Goal: Task Accomplishment & Management: Use online tool/utility

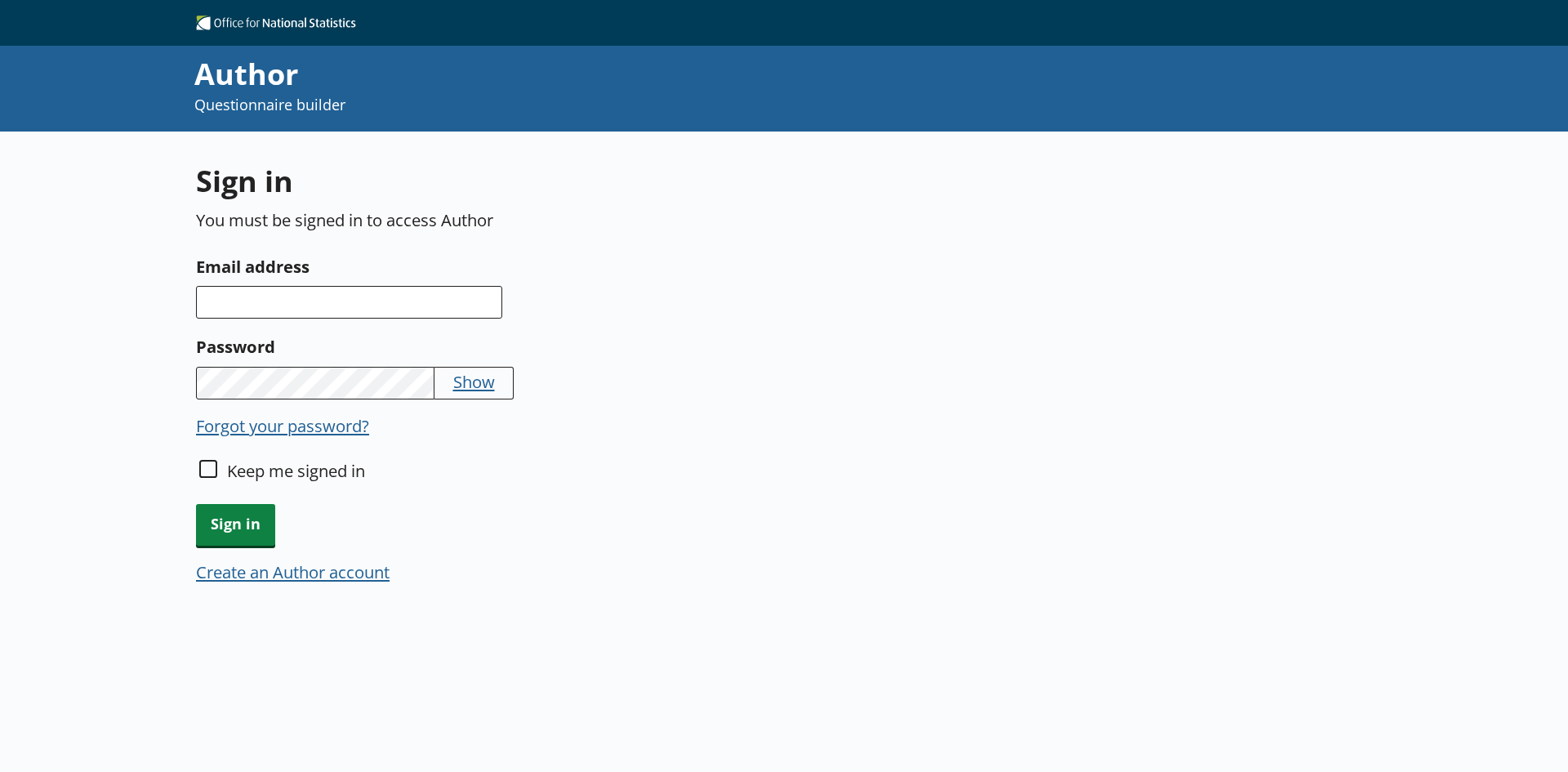
click at [334, 425] on button "Forgot your password?" at bounding box center [282, 426] width 173 height 23
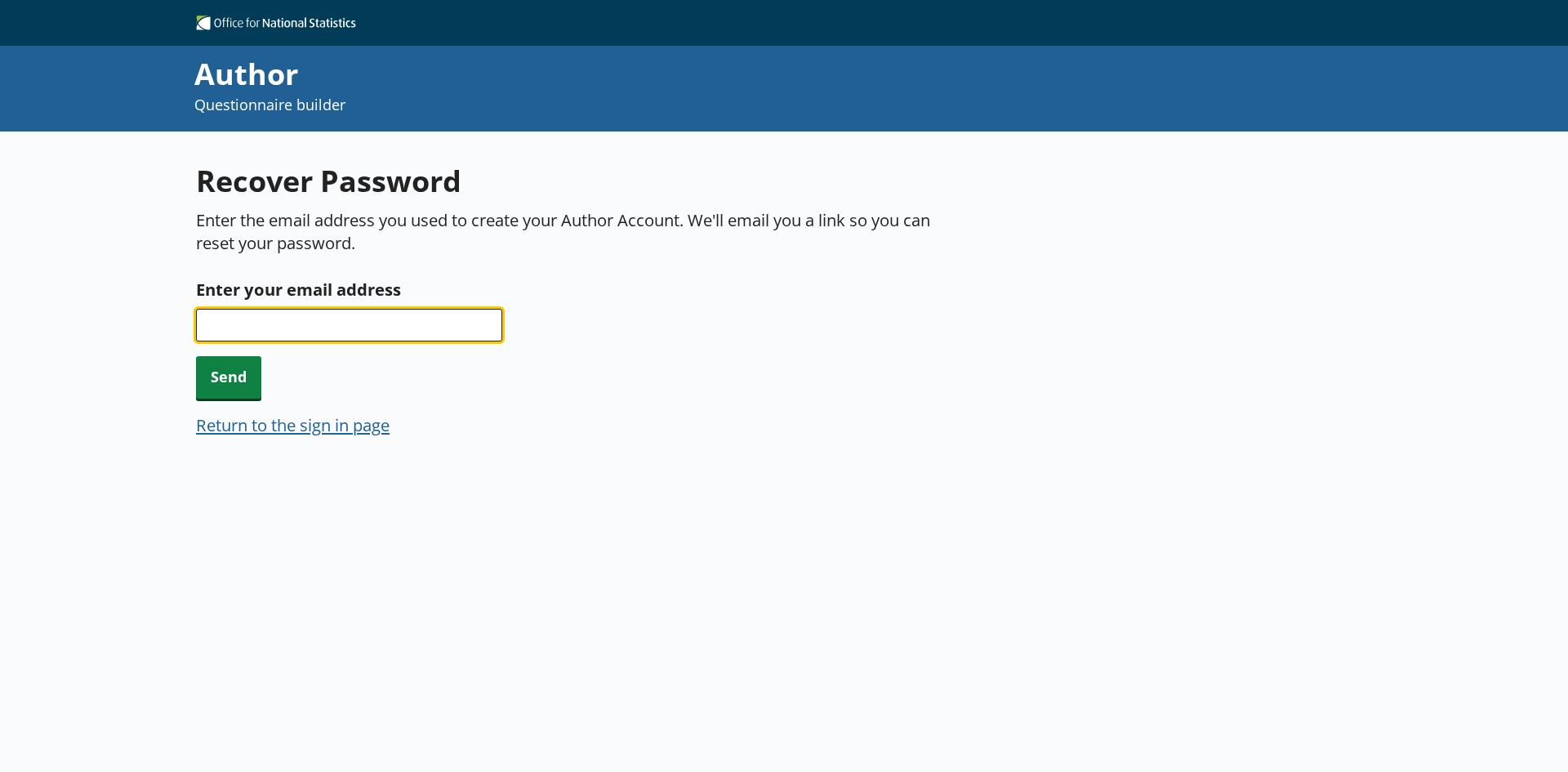
click at [376, 323] on input "Enter your email address" at bounding box center [349, 325] width 306 height 33
type input "[EMAIL_ADDRESS][DOMAIN_NAME]"
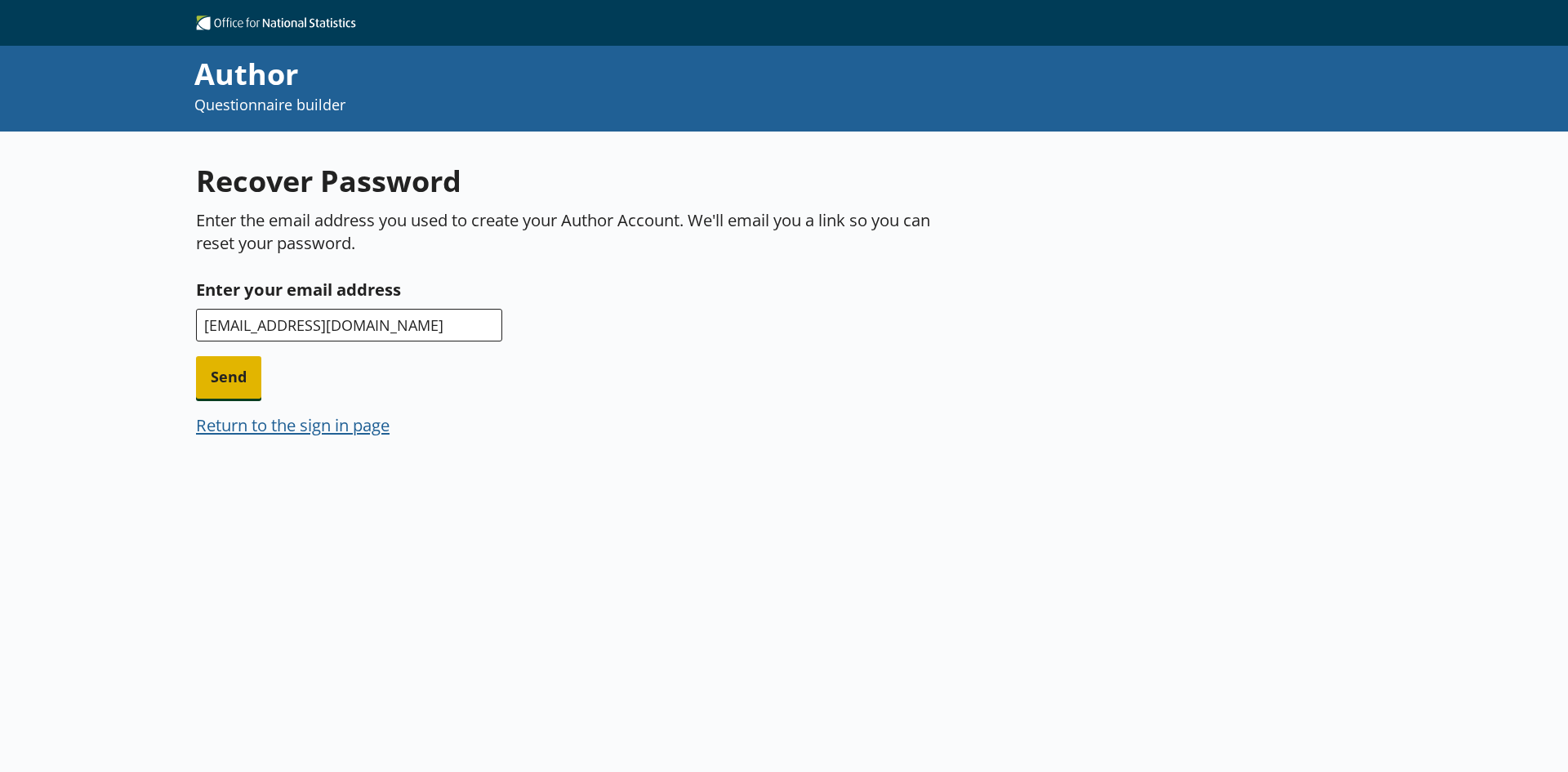
click at [236, 379] on span "Send" at bounding box center [228, 376] width 65 height 42
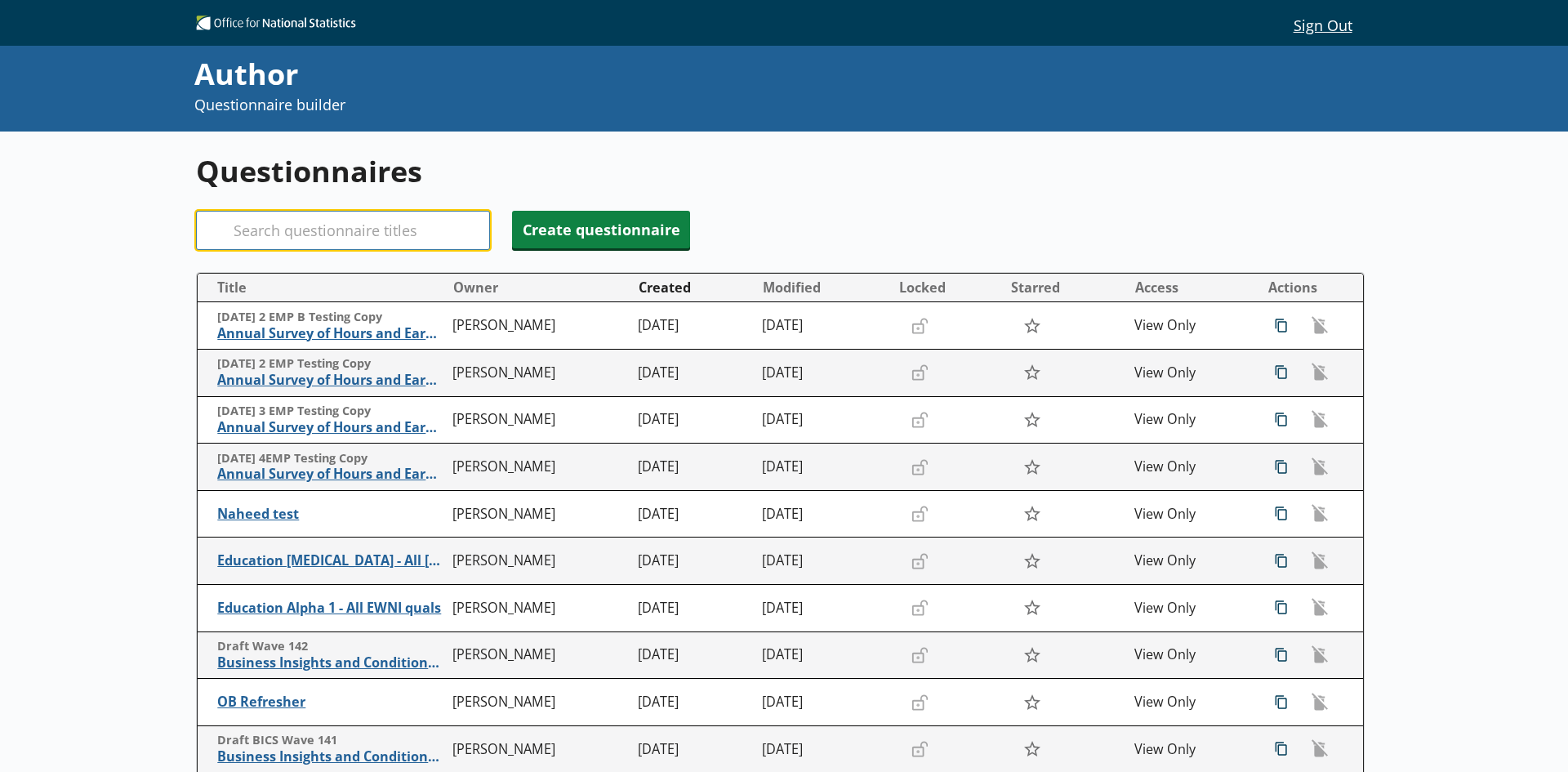
click at [363, 229] on input "Search" at bounding box center [342, 230] width 294 height 39
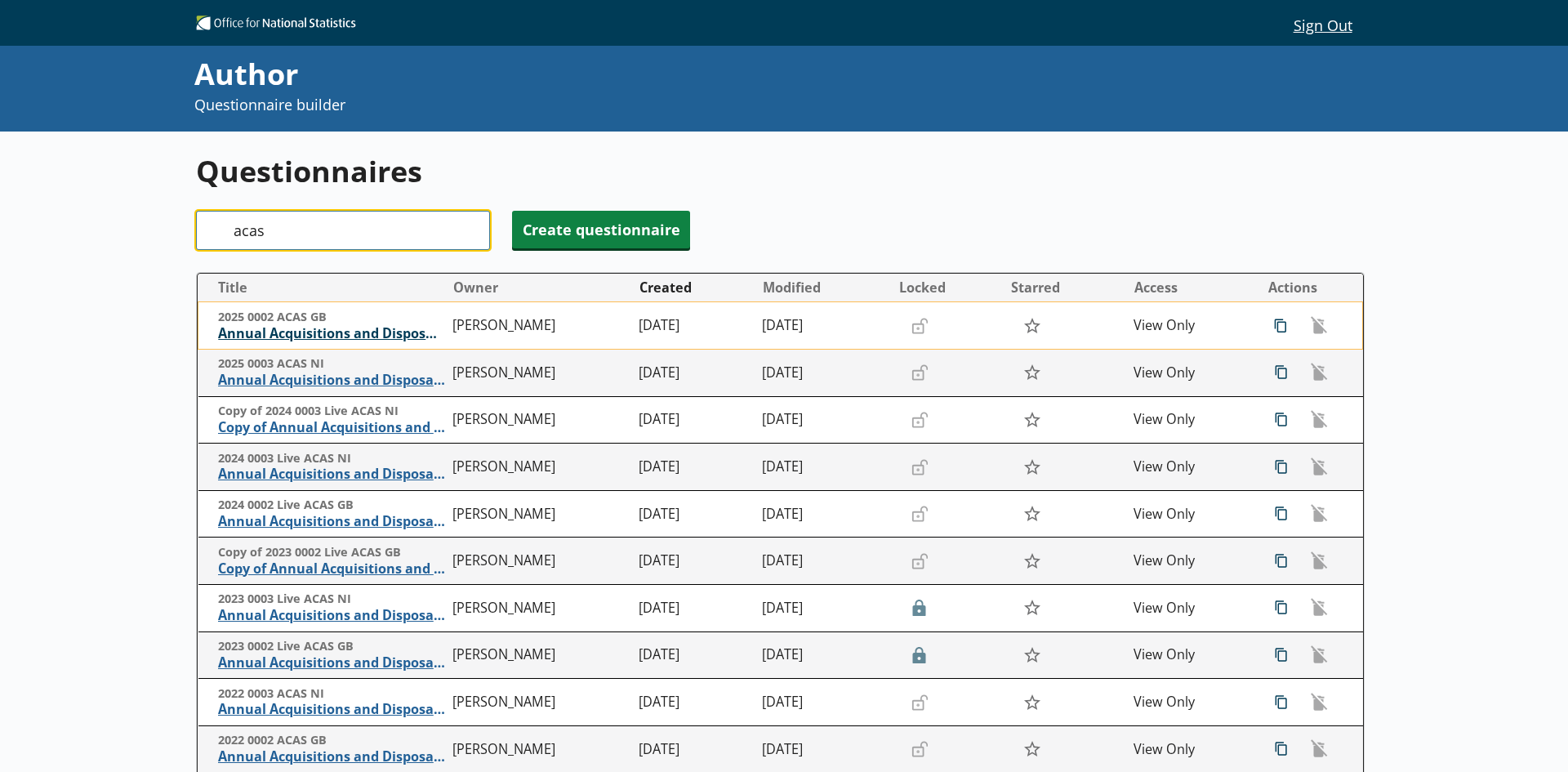
type input "acas"
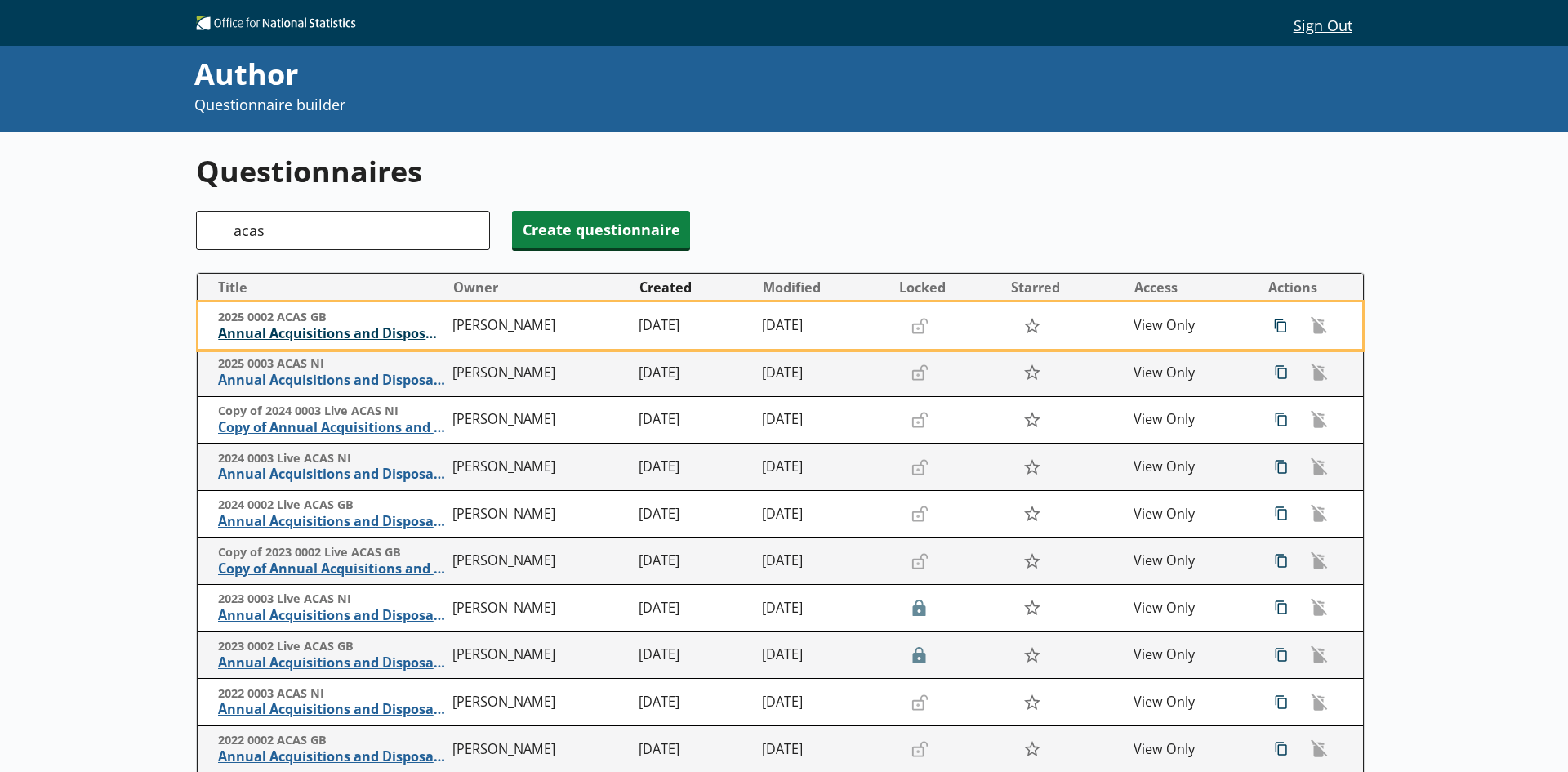
click at [359, 339] on span "Annual Acquisitions and Disposals of Capital Assets" at bounding box center [331, 333] width 227 height 17
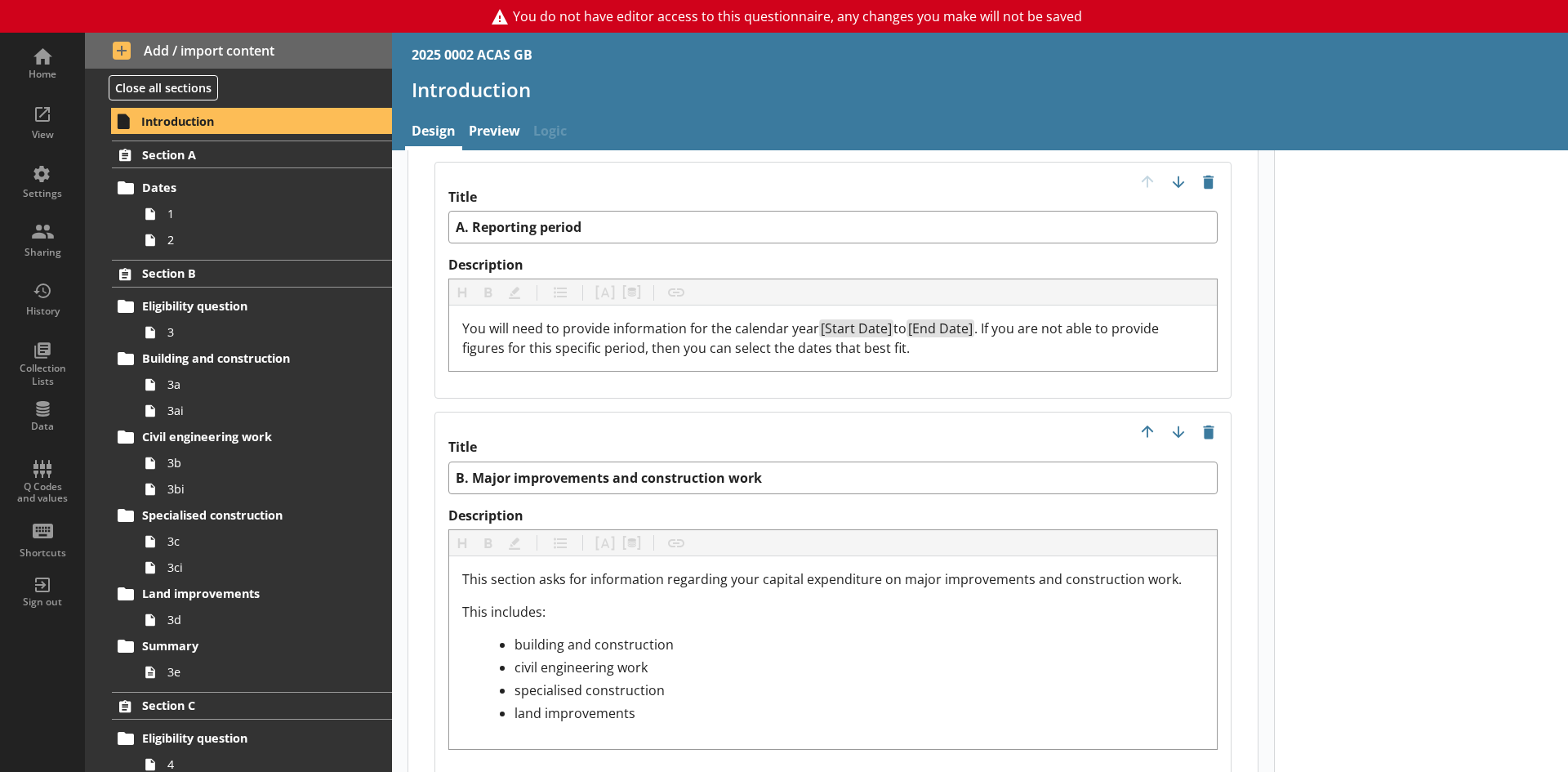
scroll to position [1634, 0]
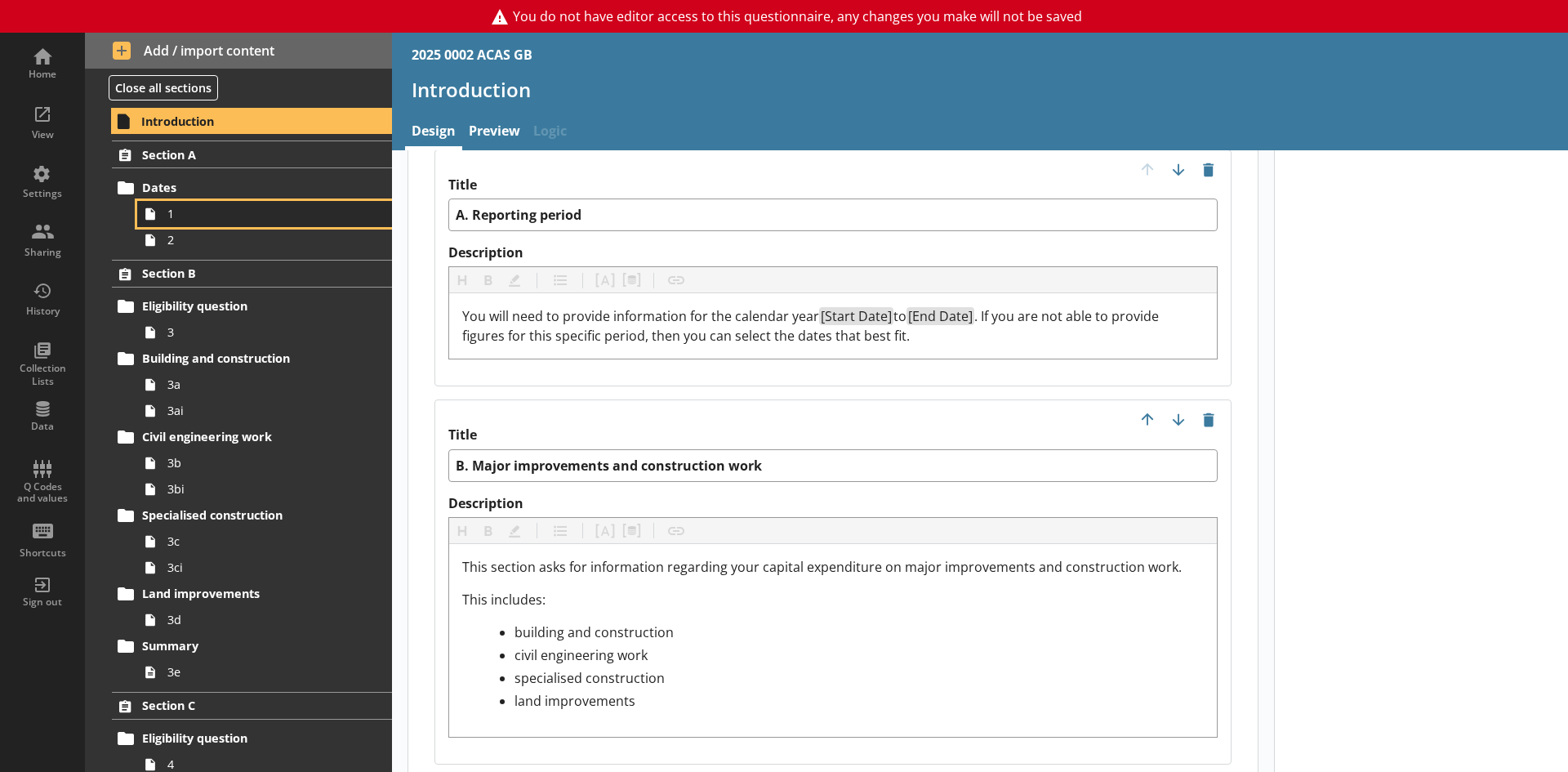
click at [177, 221] on span "1" at bounding box center [258, 214] width 182 height 16
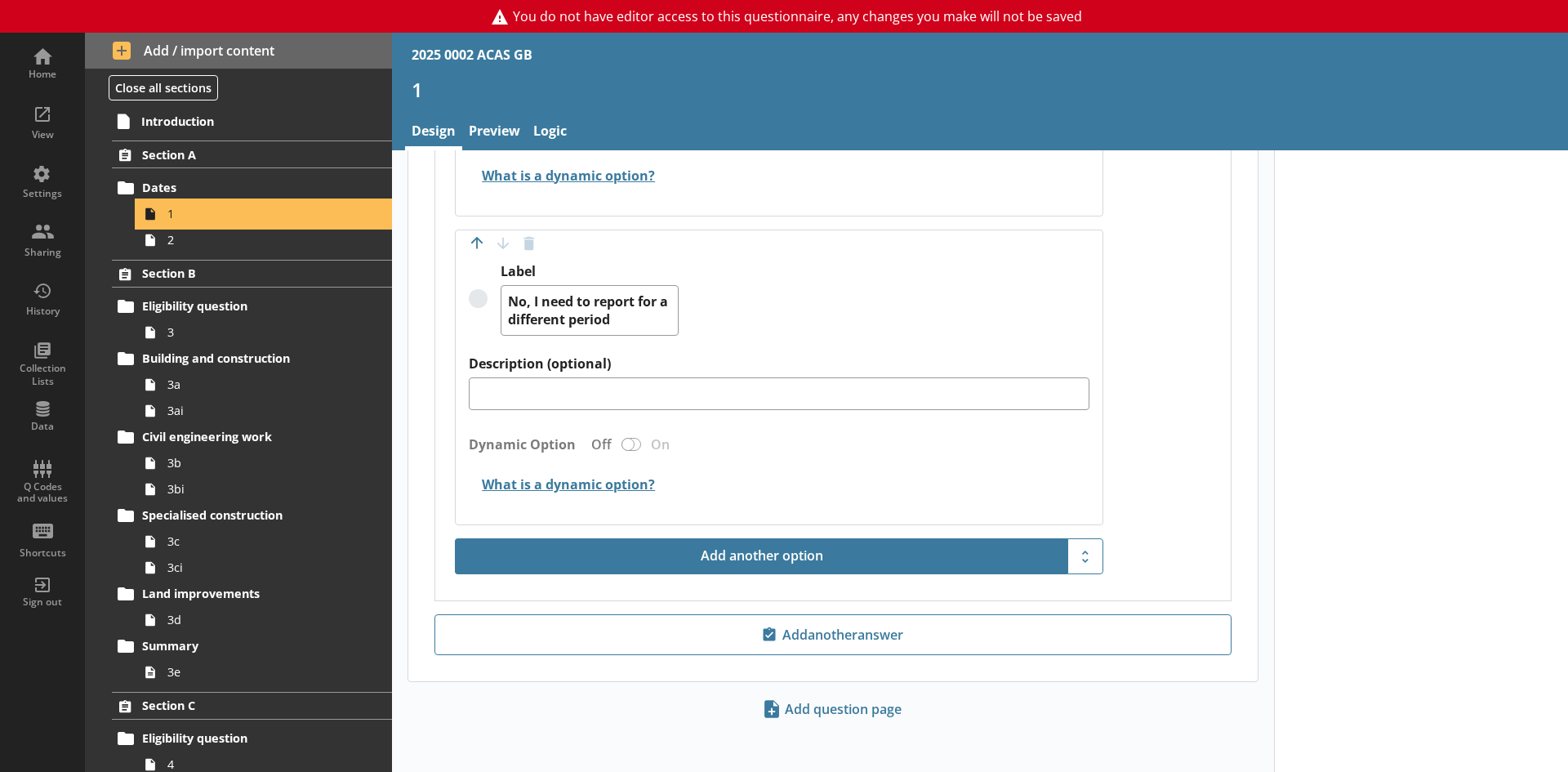
scroll to position [1414, 0]
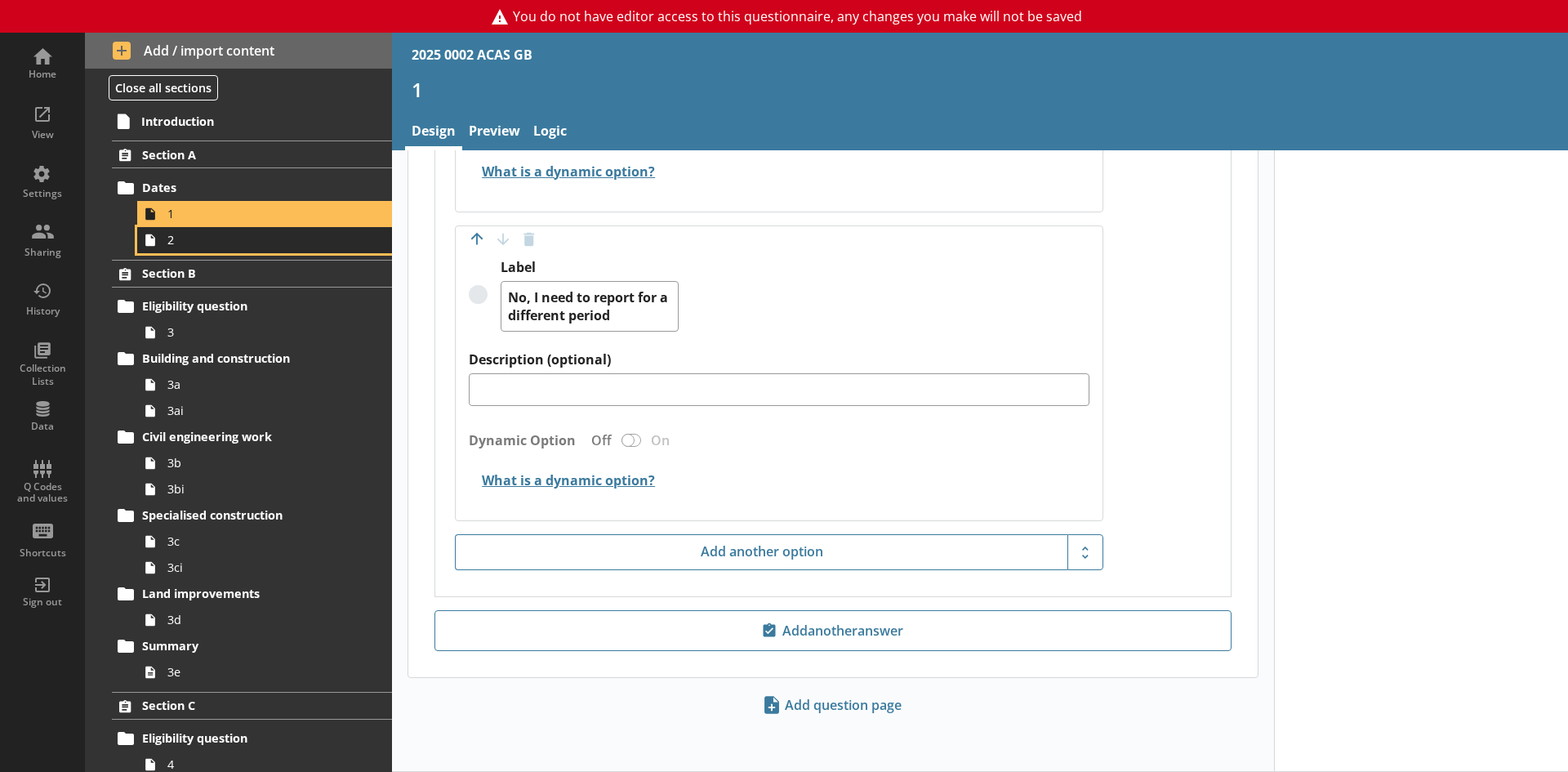
click at [234, 247] on span "2" at bounding box center [258, 240] width 182 height 16
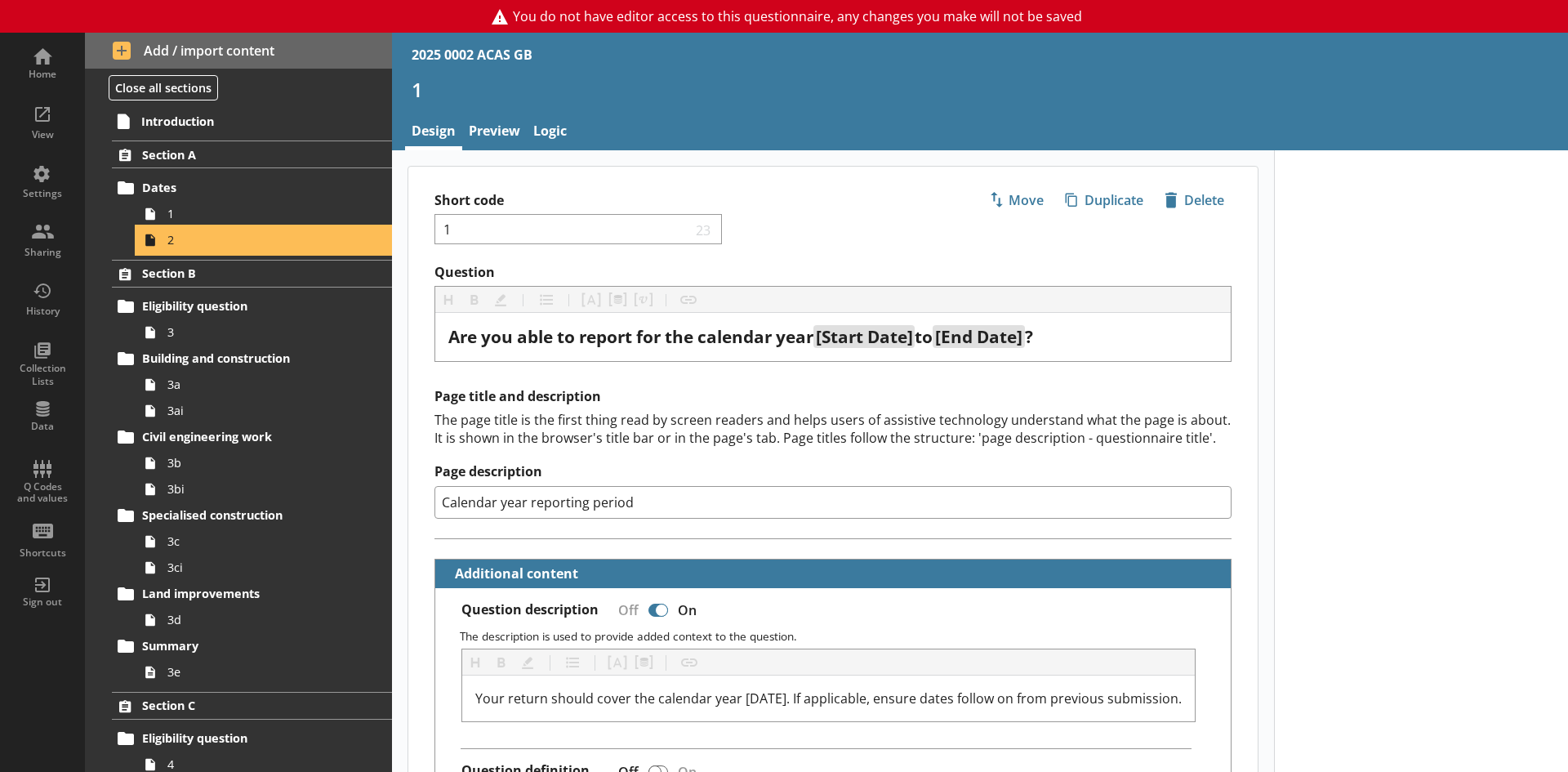
type textarea "x"
select select "ref_p_end_date"
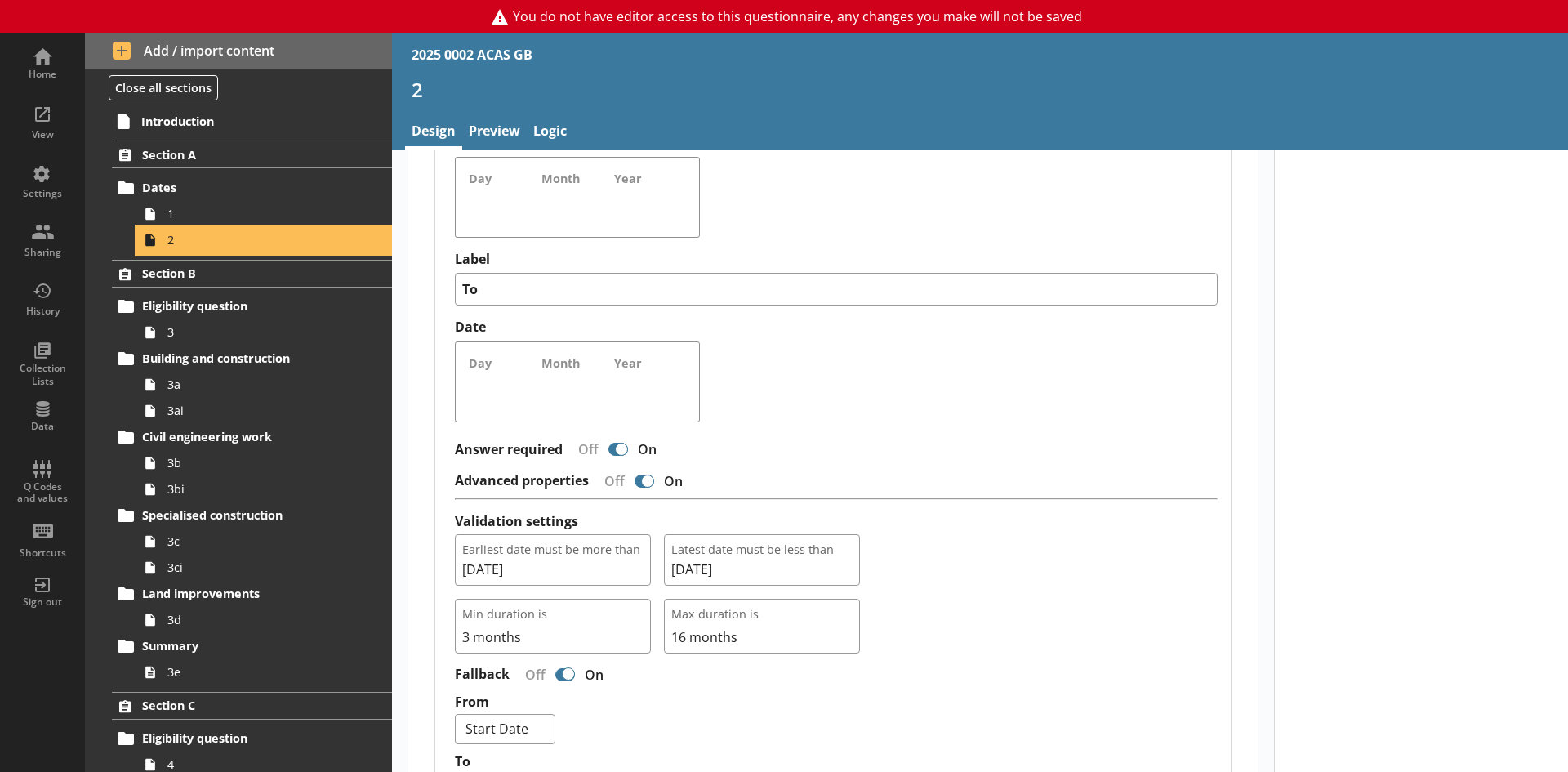
scroll to position [1307, 0]
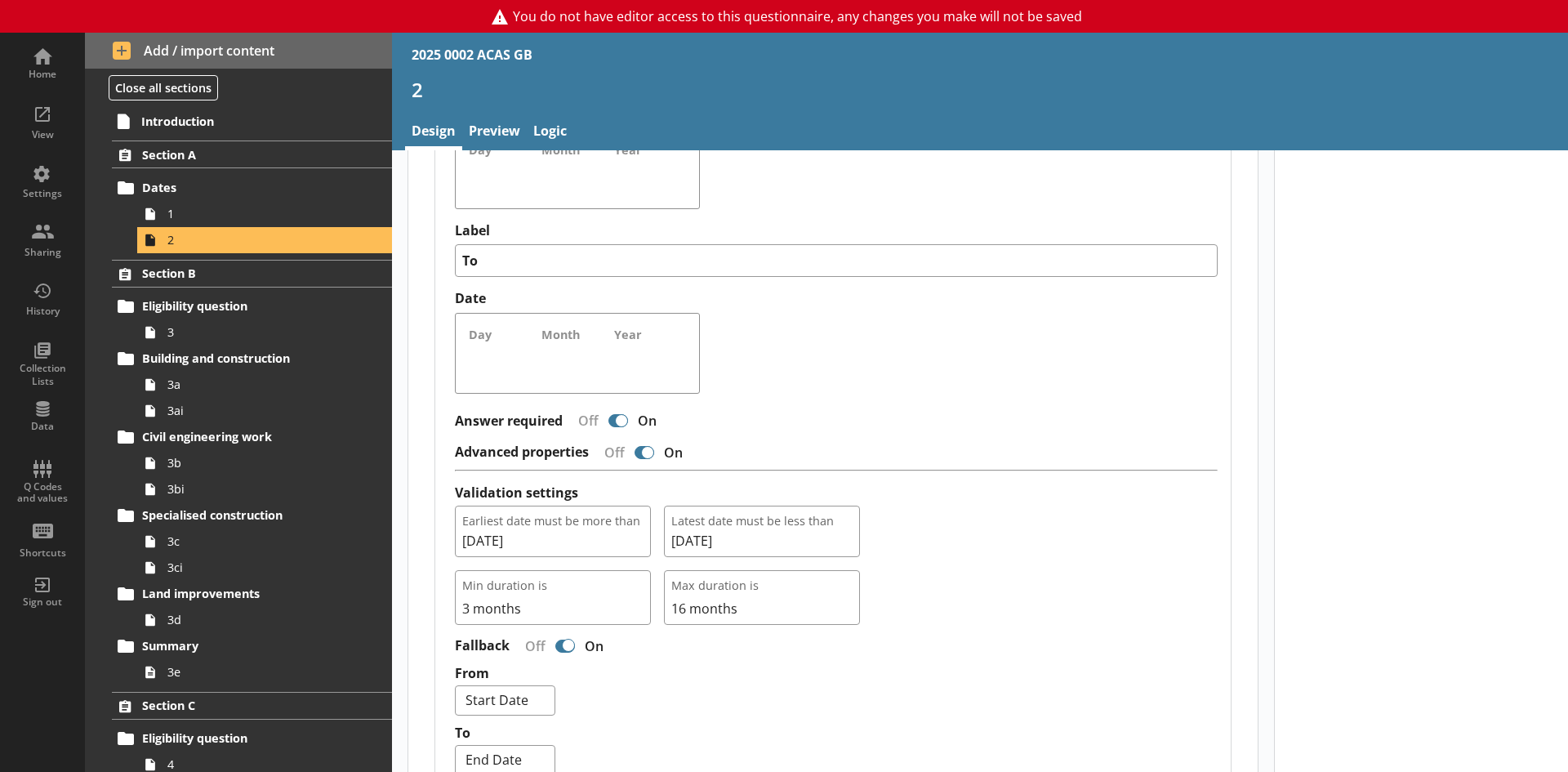
click at [914, 366] on div "Date Day Month Year" at bounding box center [836, 342] width 763 height 104
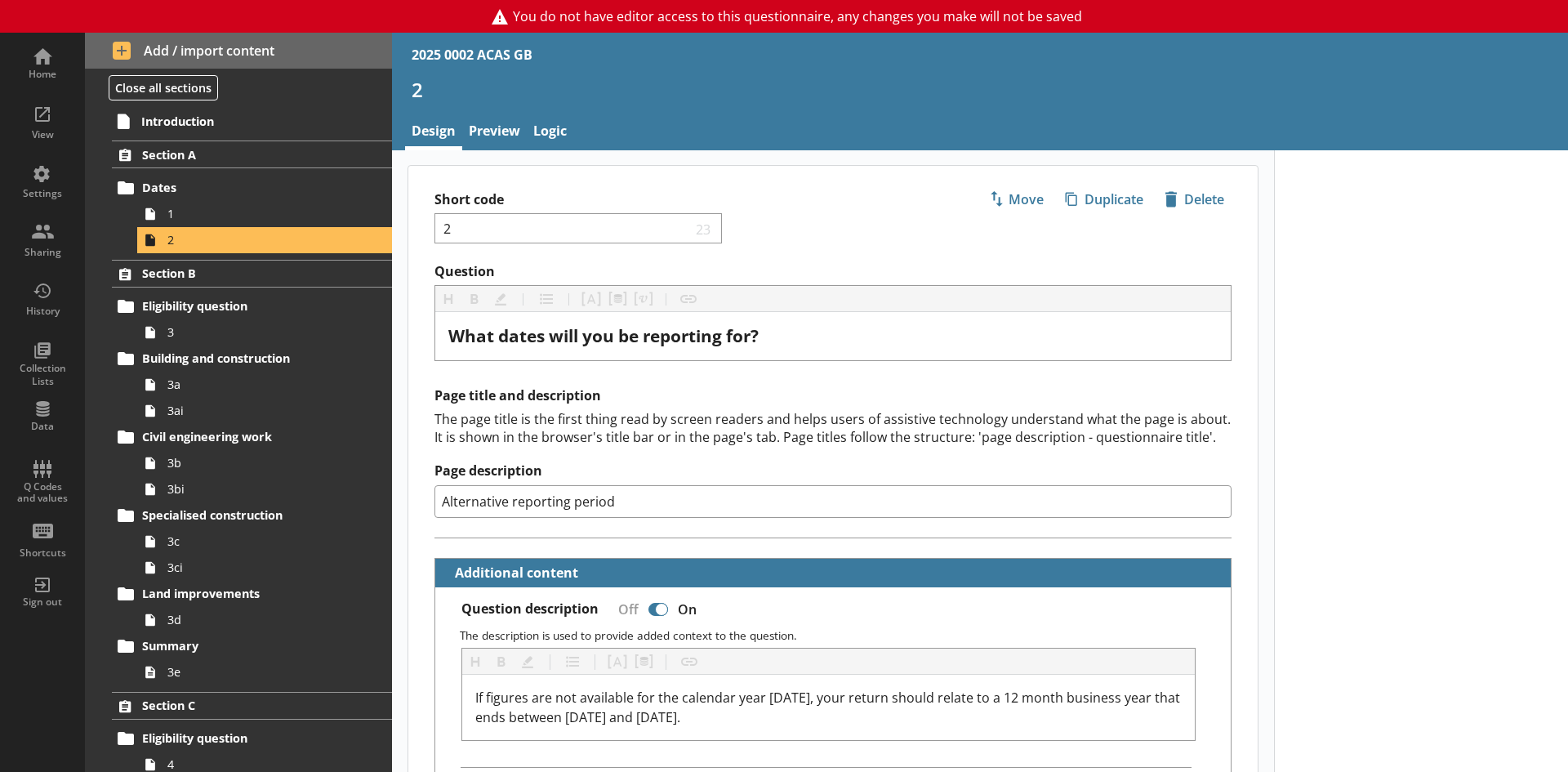
scroll to position [0, 0]
